Goal: Task Accomplishment & Management: Manage account settings

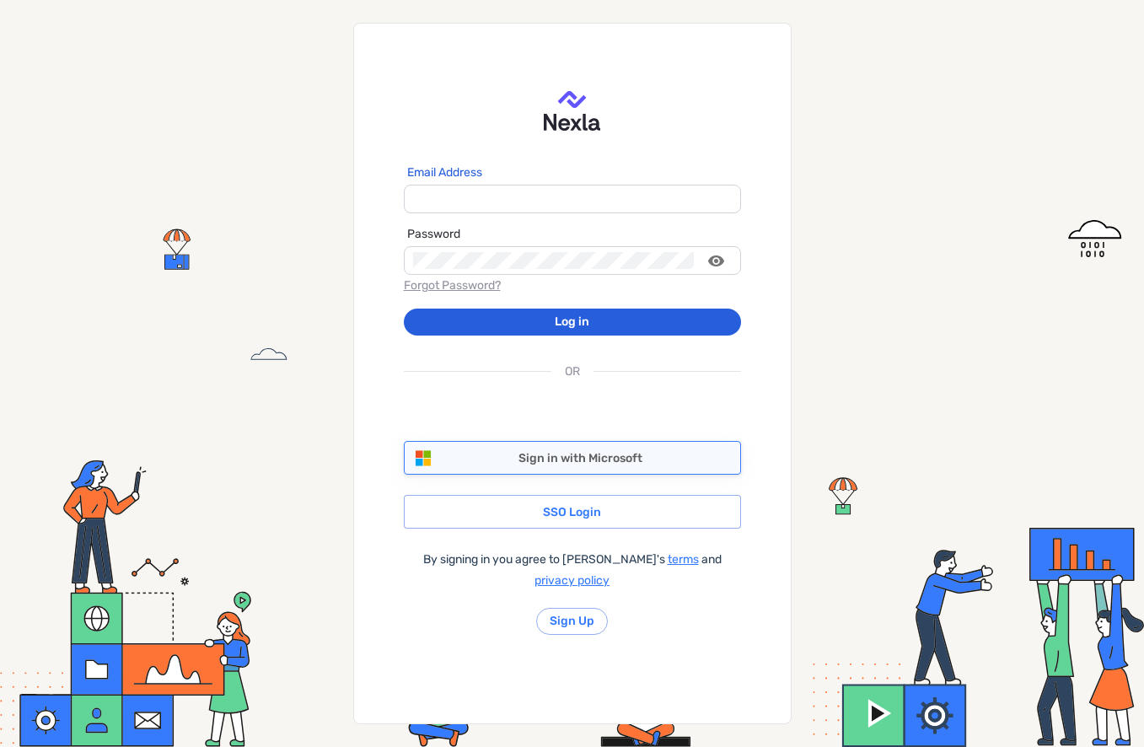
click at [600, 465] on div "Sign in with Microsoft" at bounding box center [580, 457] width 319 height 21
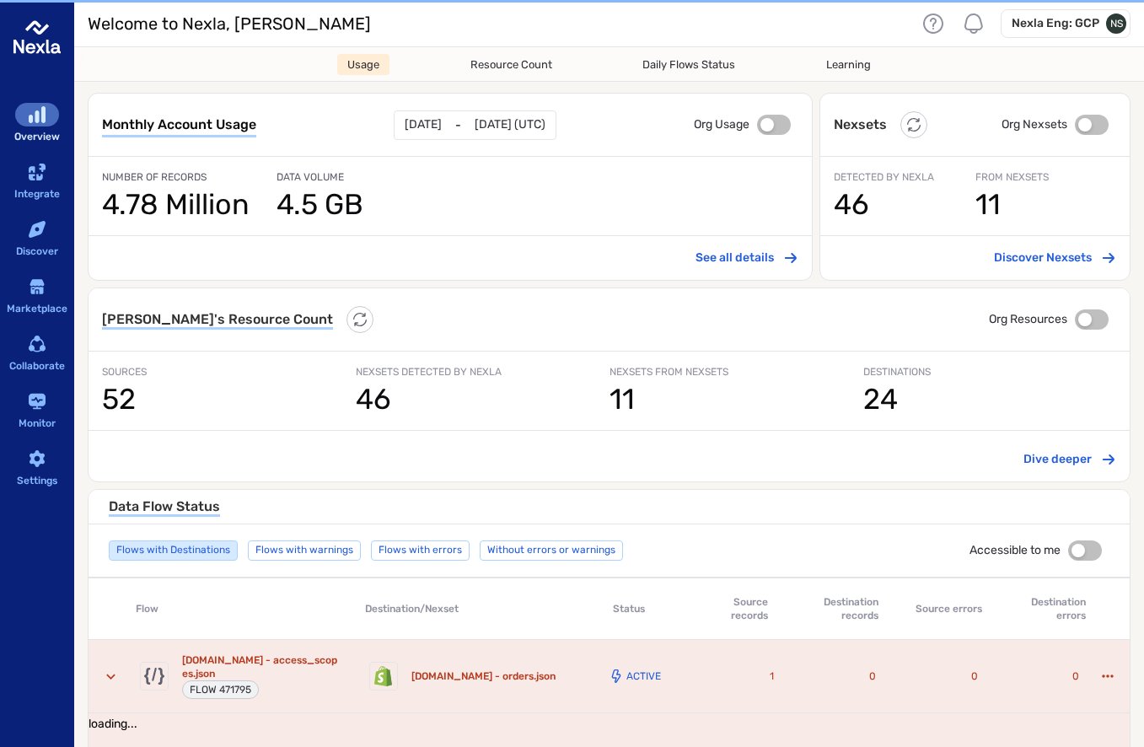
click at [1062, 21] on h6 "Nexla Eng: GCP" at bounding box center [1055, 23] width 88 height 17
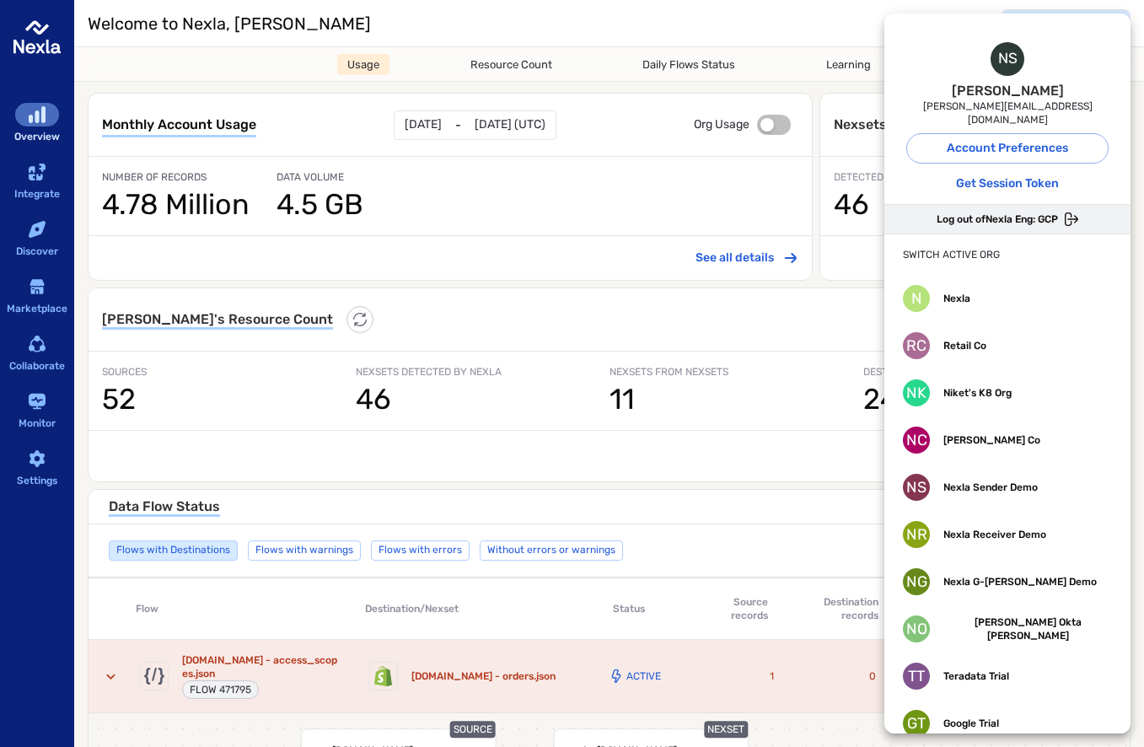
click at [1013, 212] on span "Log out of Nexla Eng: GCP" at bounding box center [996, 218] width 121 height 13
